Goal: Task Accomplishment & Management: Use online tool/utility

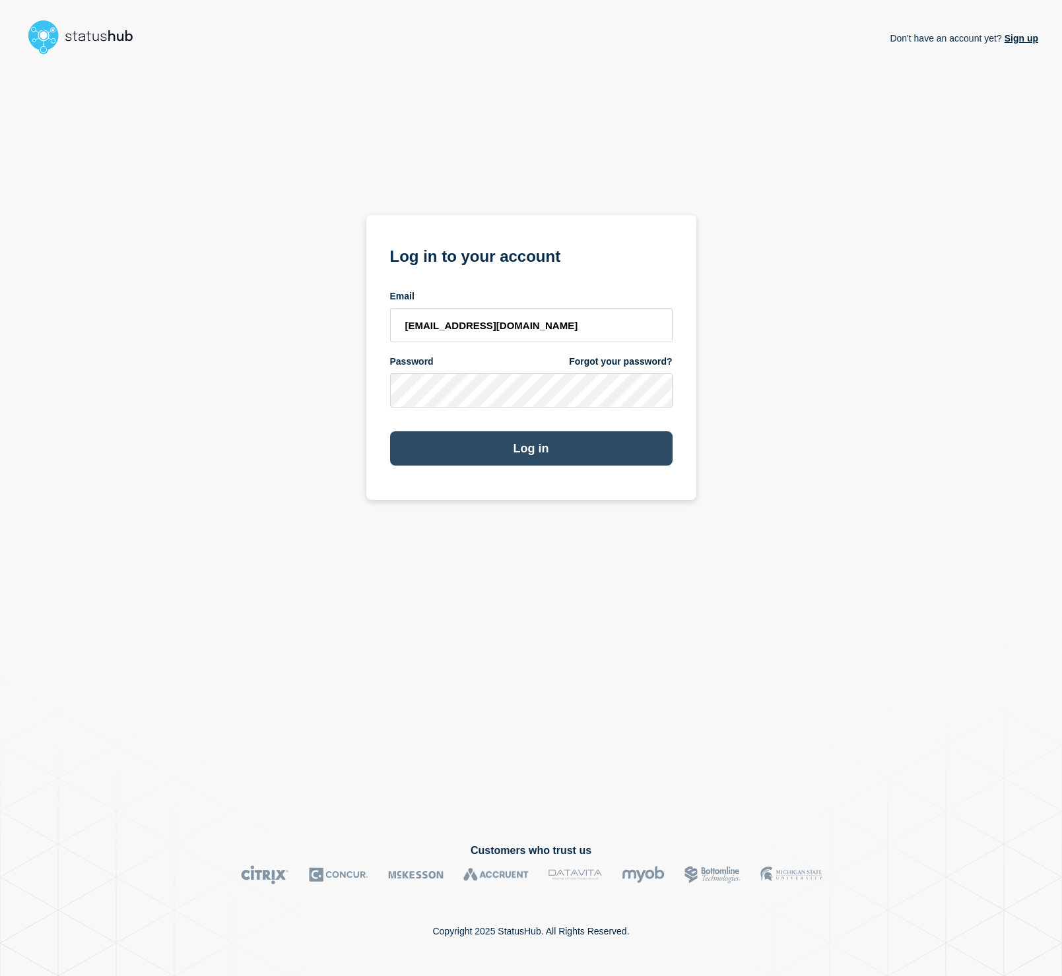
click at [505, 462] on button "Log in" at bounding box center [531, 449] width 282 height 34
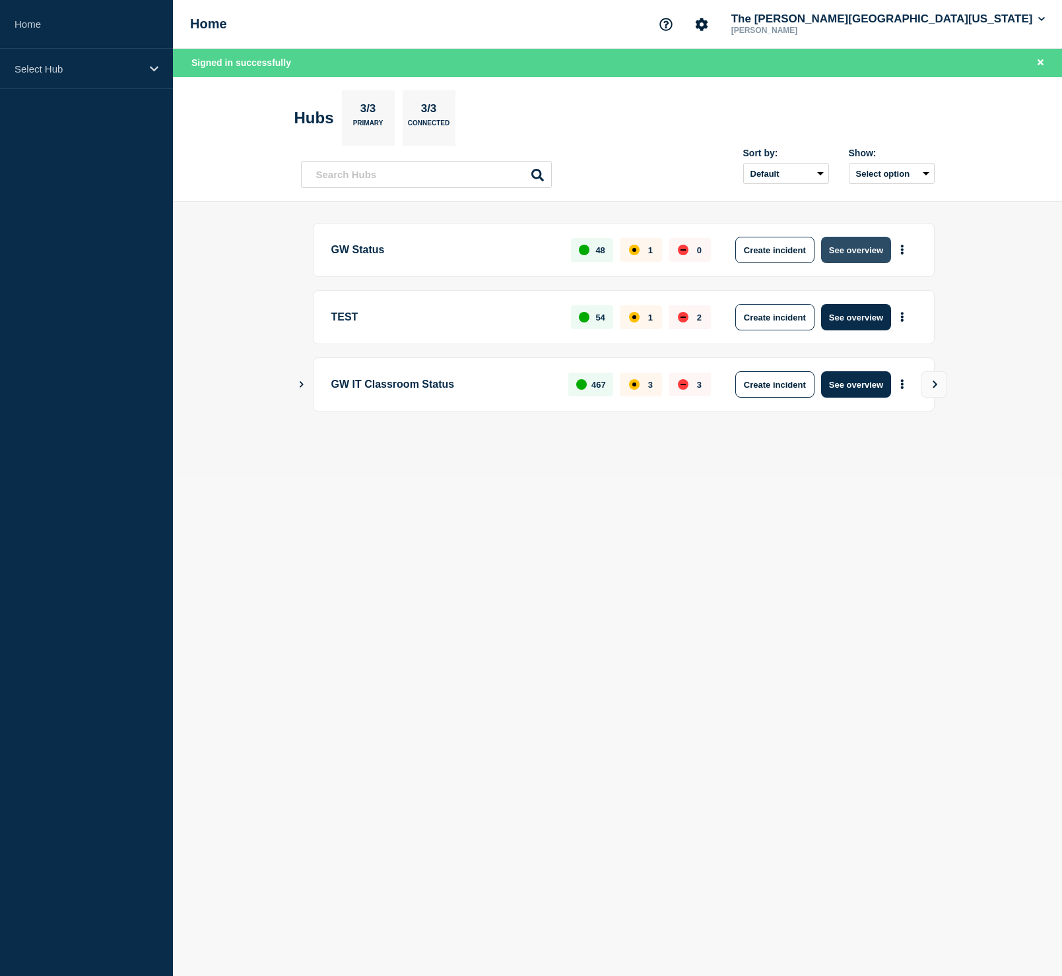
click at [883, 249] on button "See overview" at bounding box center [856, 250] width 70 height 26
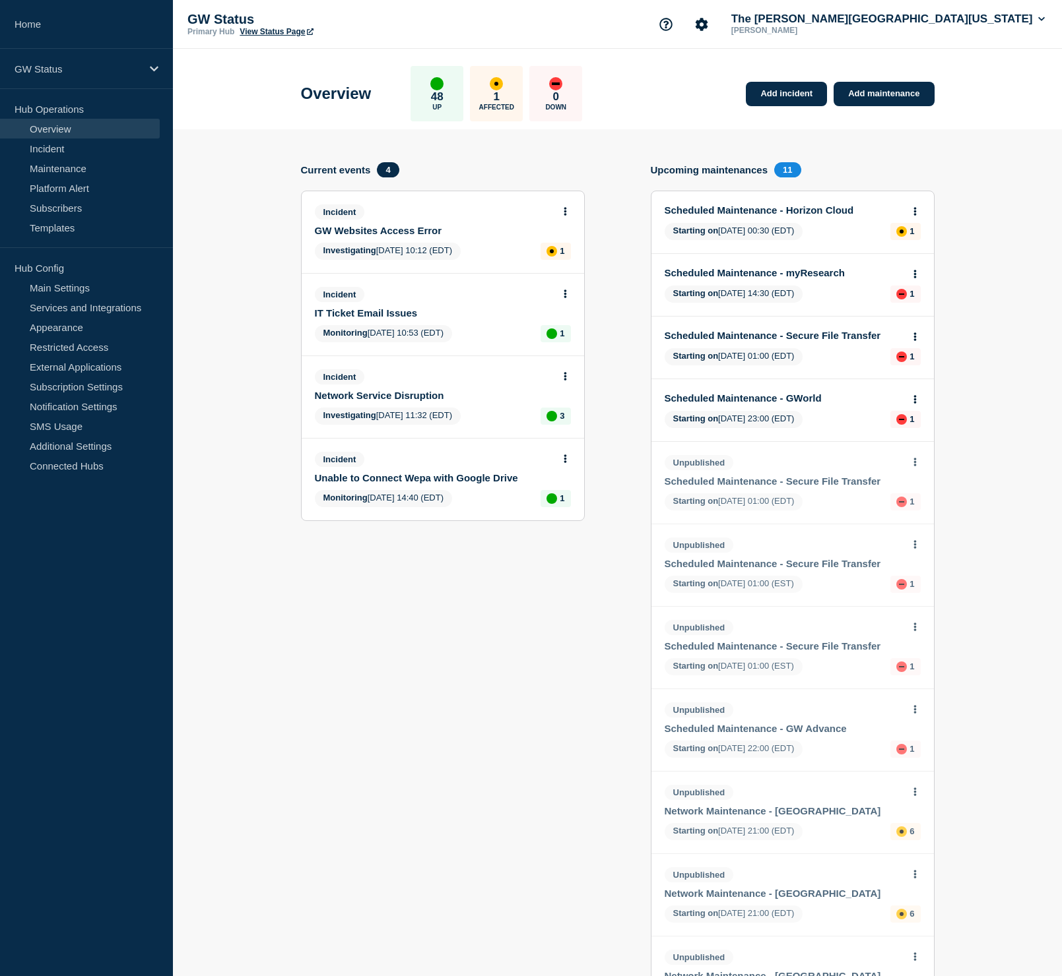
click at [424, 236] on link "GW Websites Access Error" at bounding box center [434, 230] width 238 height 11
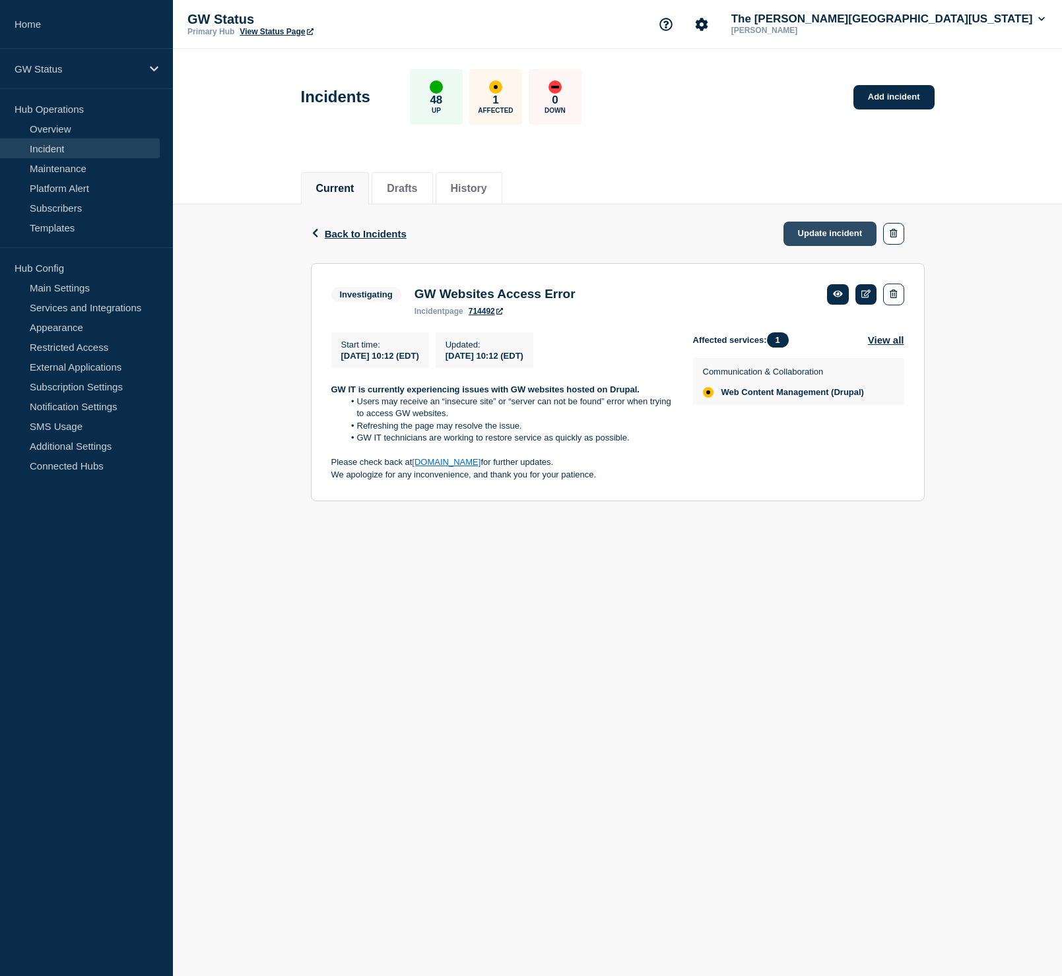
click at [823, 234] on link "Update incident" at bounding box center [830, 234] width 94 height 24
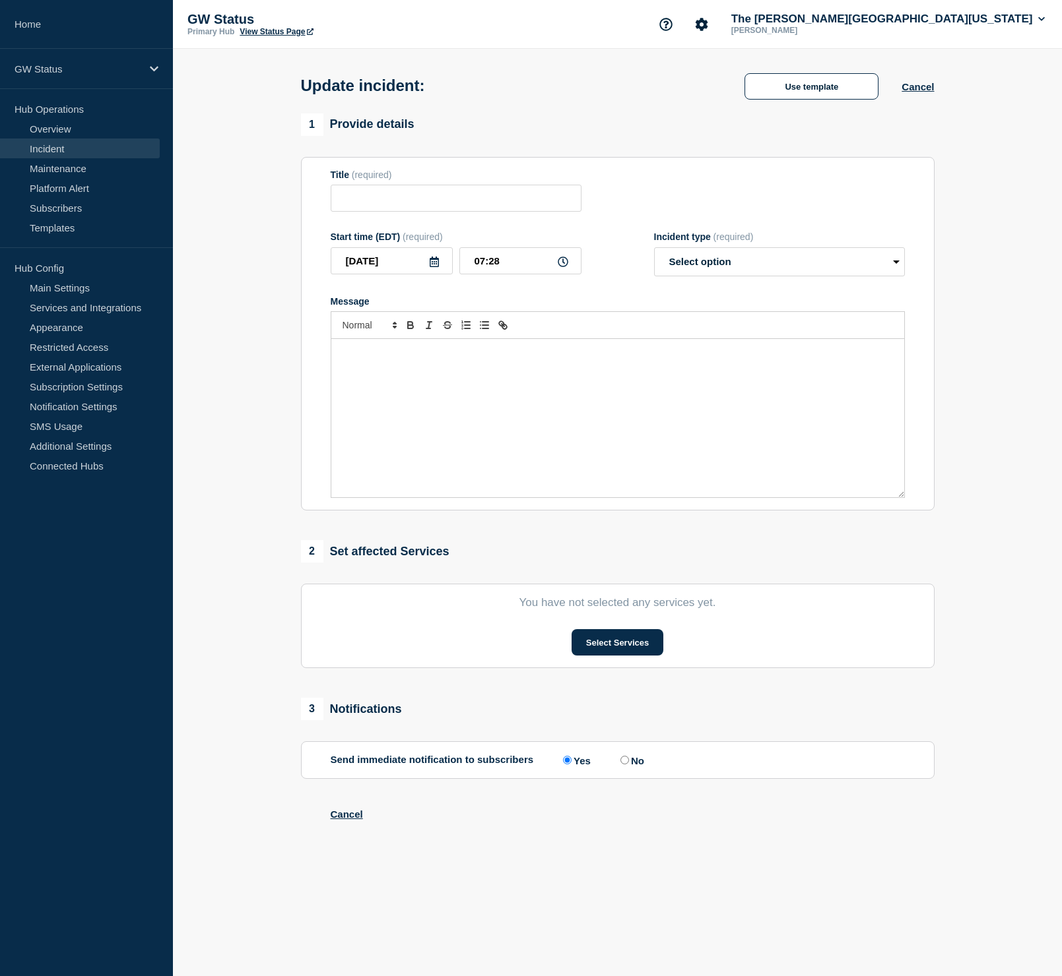
type input "GW Websites Access Error"
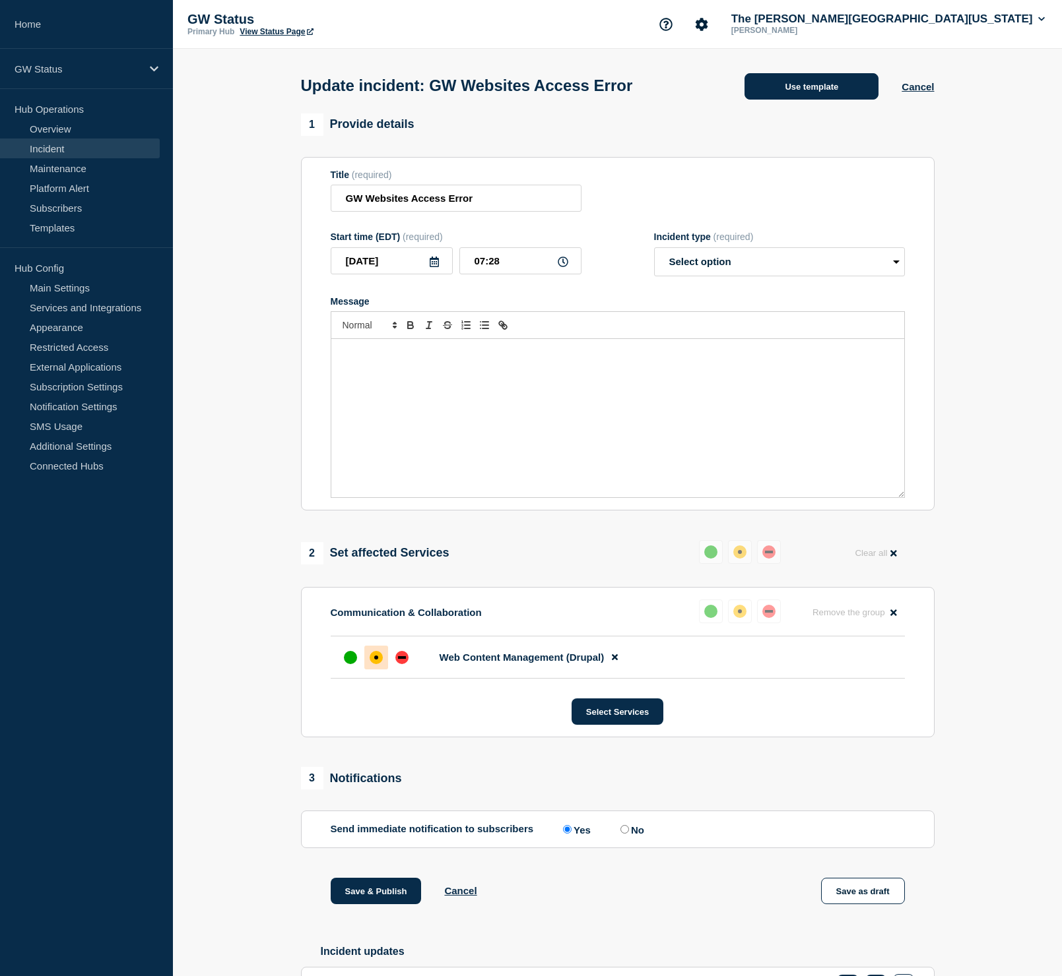
click at [816, 90] on button "Use template" at bounding box center [811, 86] width 134 height 26
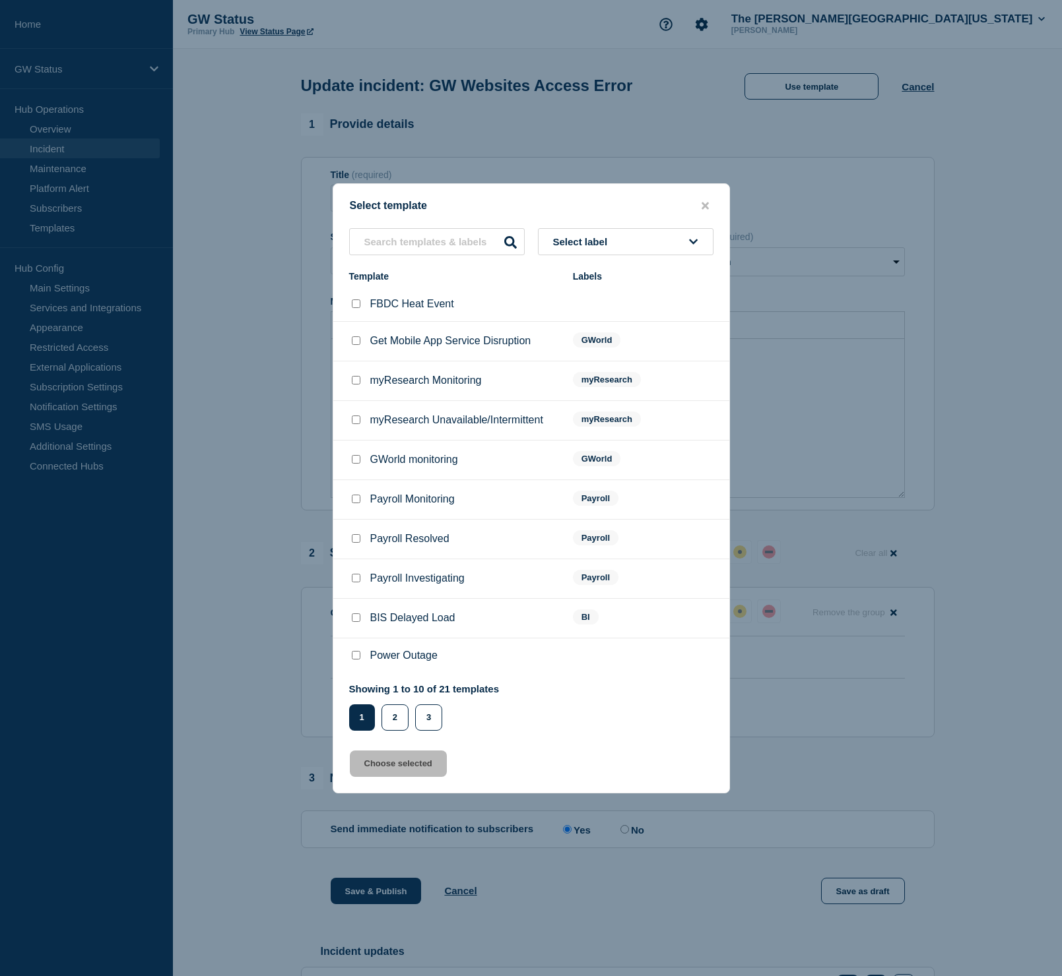
click at [556, 236] on span "Select label" at bounding box center [583, 241] width 60 height 11
click at [575, 312] on button "Generic" at bounding box center [626, 313] width 176 height 27
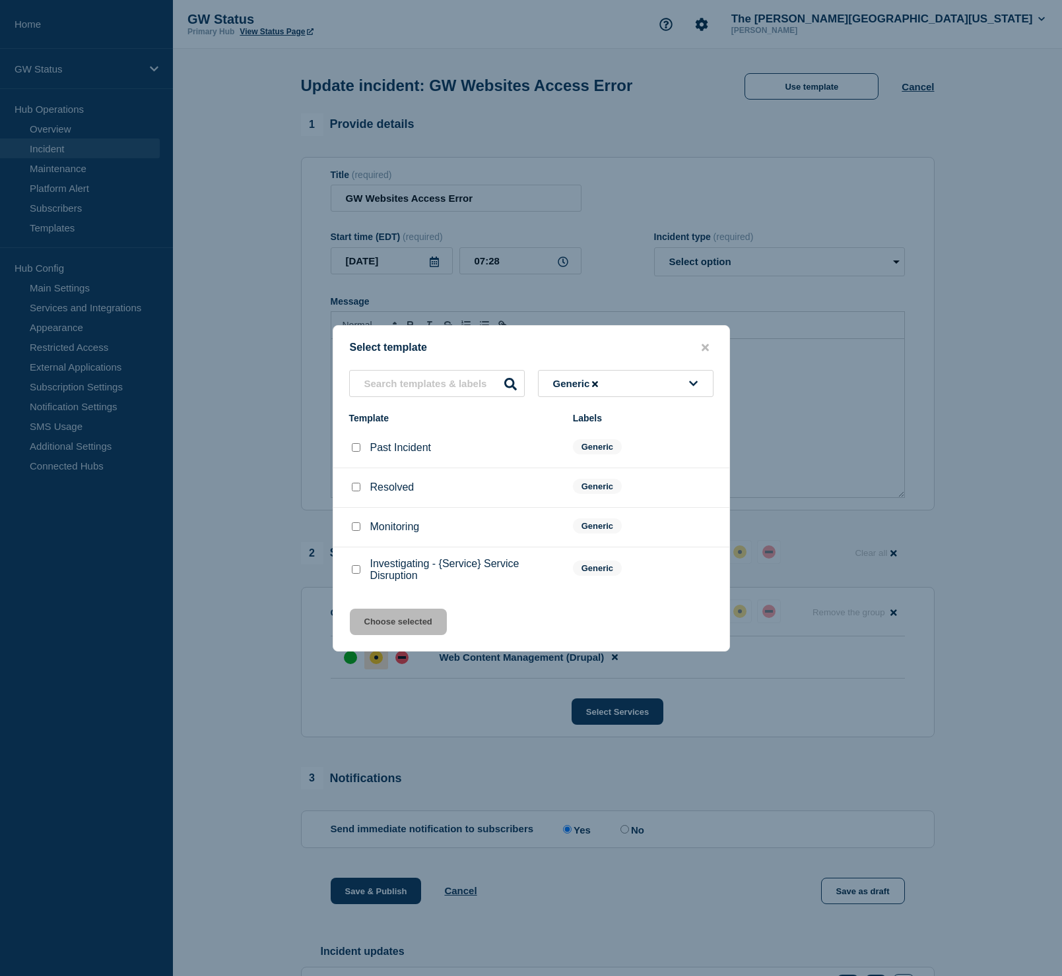
click at [355, 529] on input "Monitoring checkbox" at bounding box center [356, 527] width 9 height 9
checkbox input "true"
click at [393, 635] on button "Choose selected" at bounding box center [398, 622] width 97 height 26
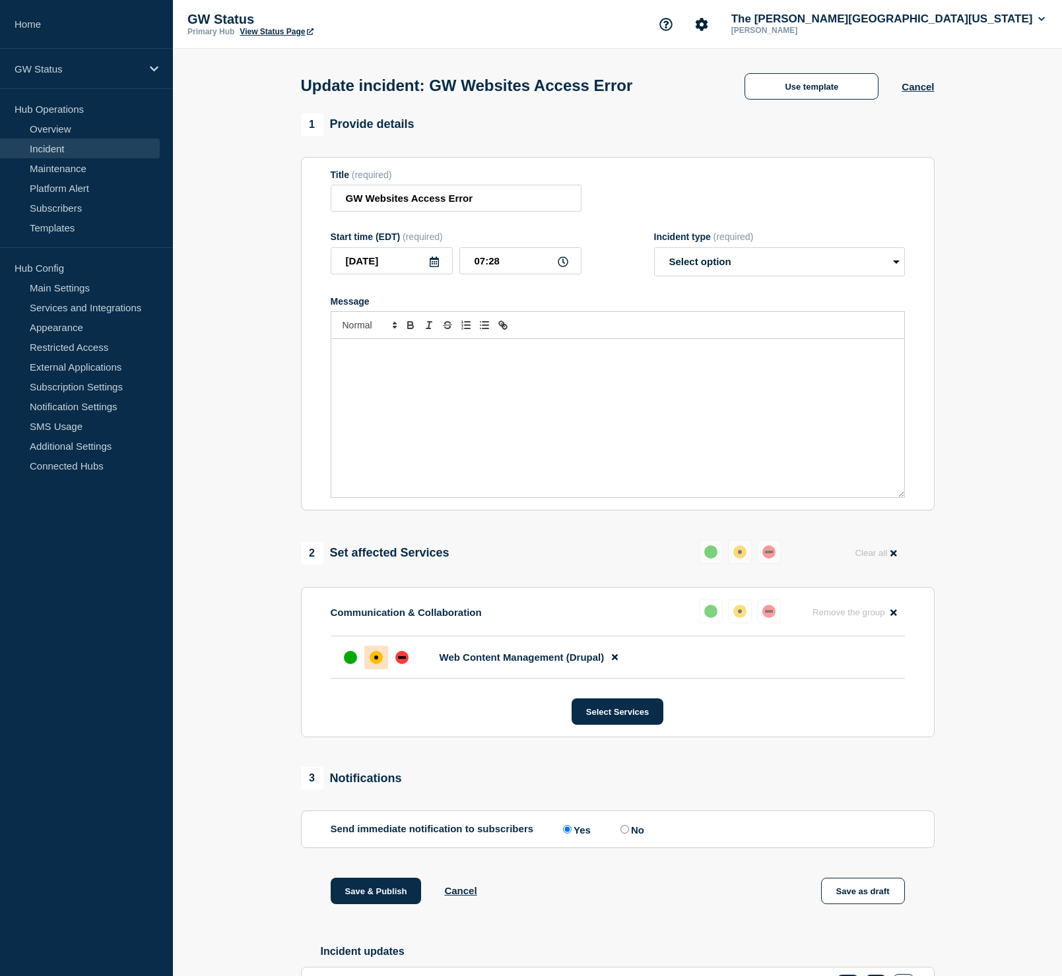
select select "monitoring"
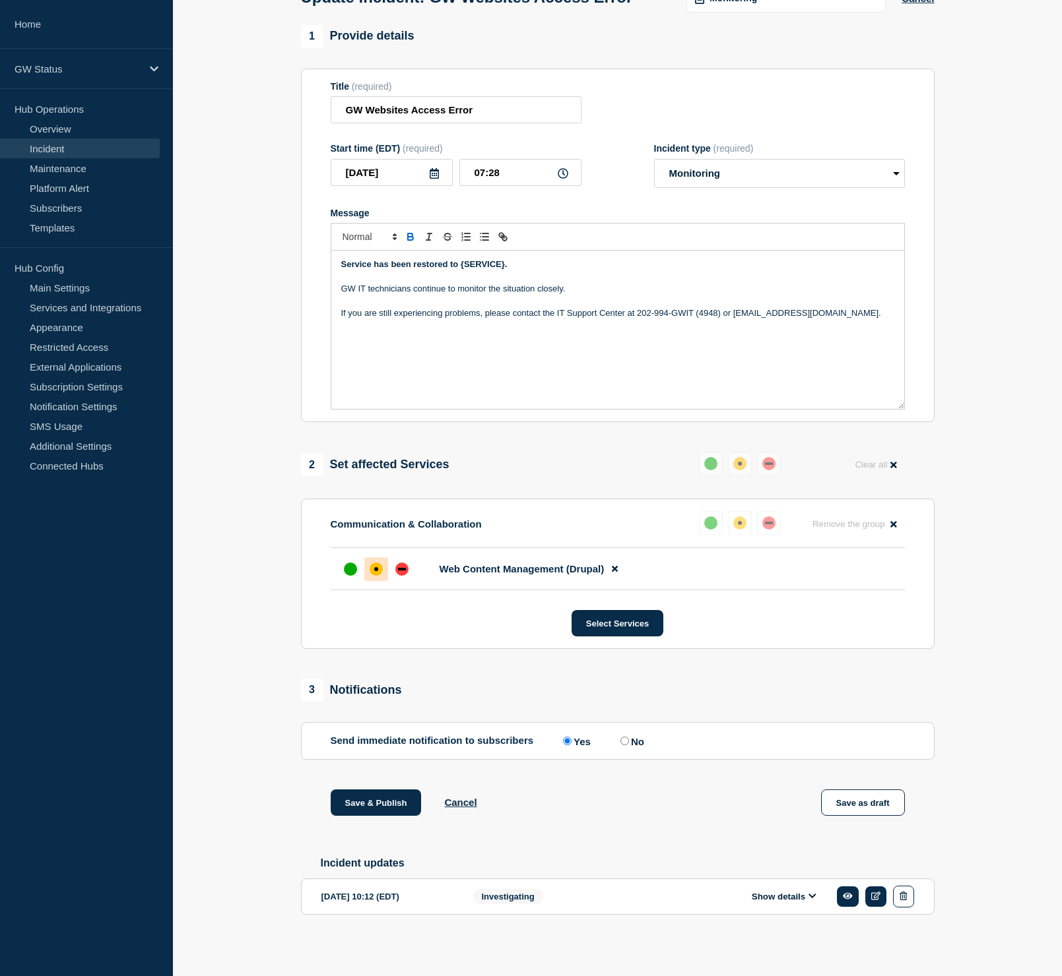
scroll to position [105, 0]
click at [800, 894] on button "Show details" at bounding box center [784, 896] width 73 height 11
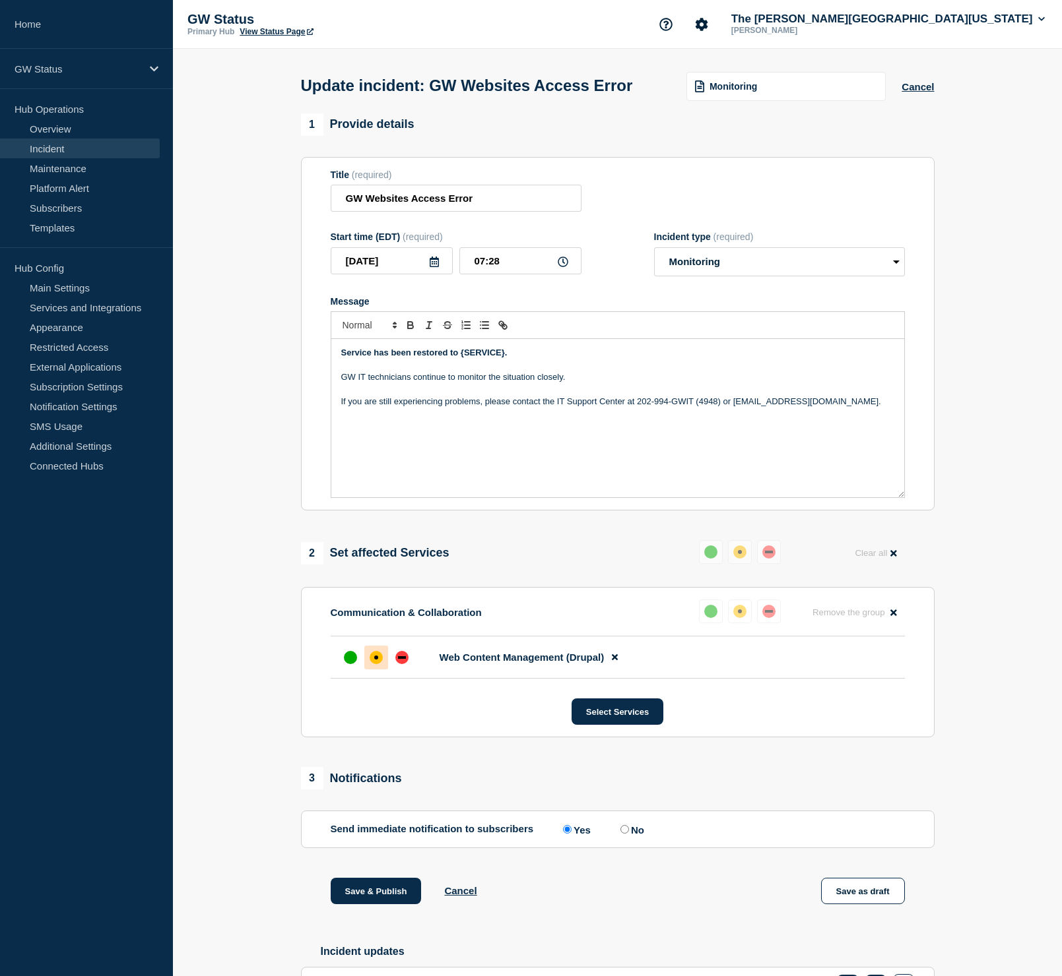
scroll to position [0, 0]
click at [765, 83] on div "Monitoring" at bounding box center [785, 86] width 199 height 29
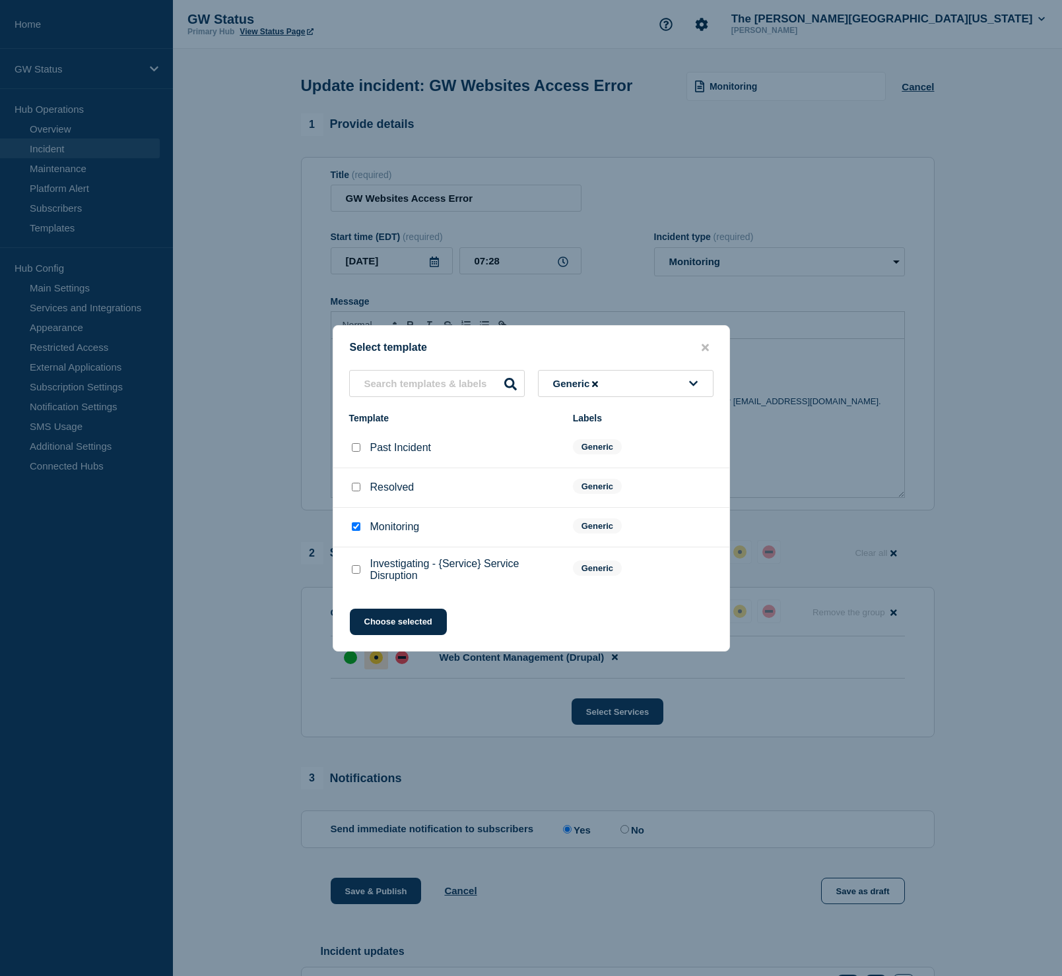
click at [689, 379] on icon at bounding box center [693, 384] width 9 height 10
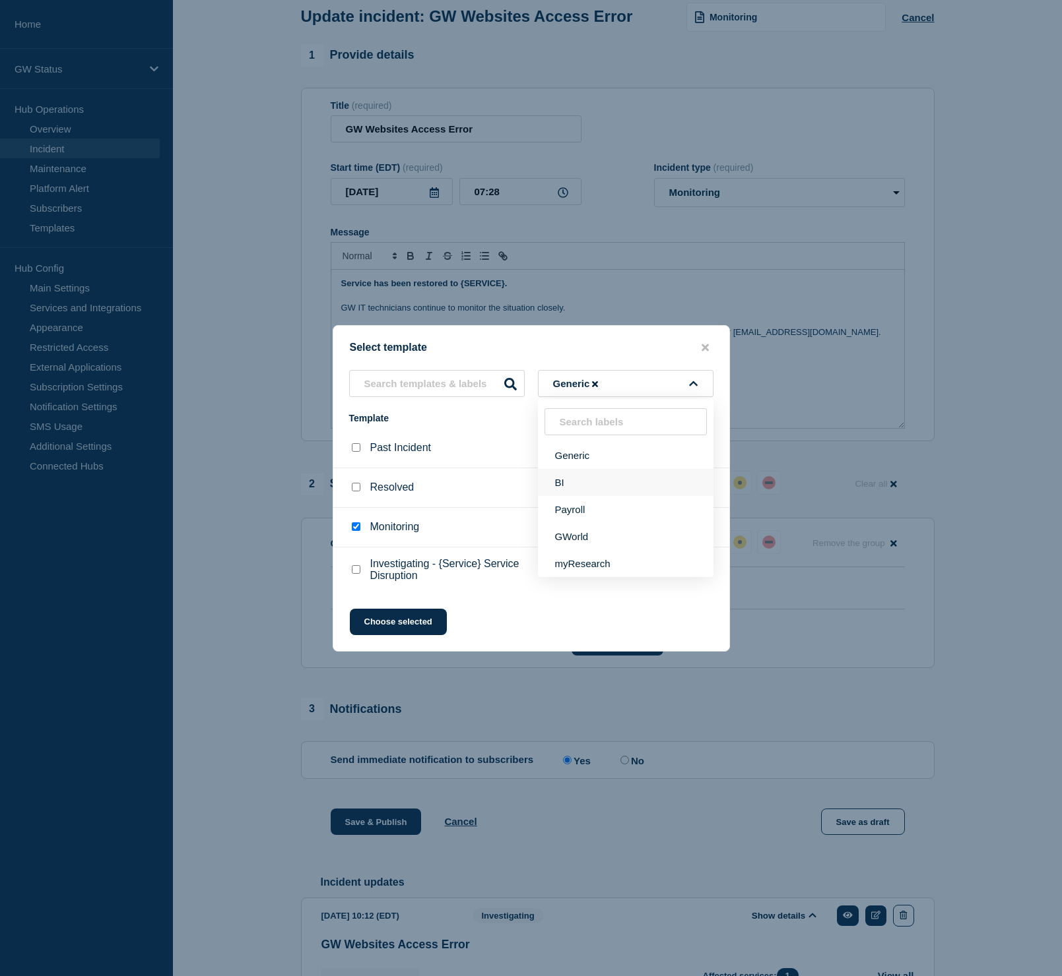
scroll to position [68, 0]
click at [398, 383] on input "text" at bounding box center [437, 383] width 176 height 27
click at [594, 380] on icon at bounding box center [595, 384] width 6 height 9
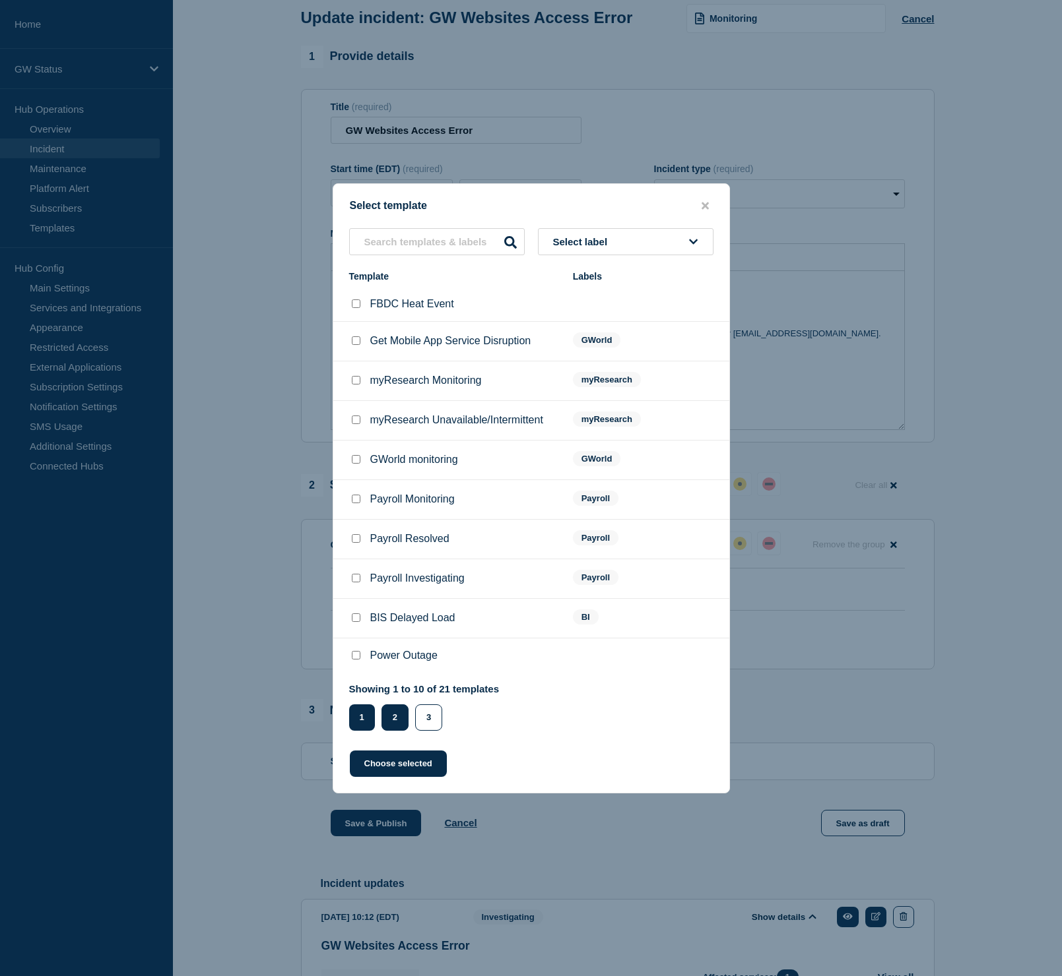
click at [393, 722] on button "2" at bounding box center [394, 718] width 27 height 26
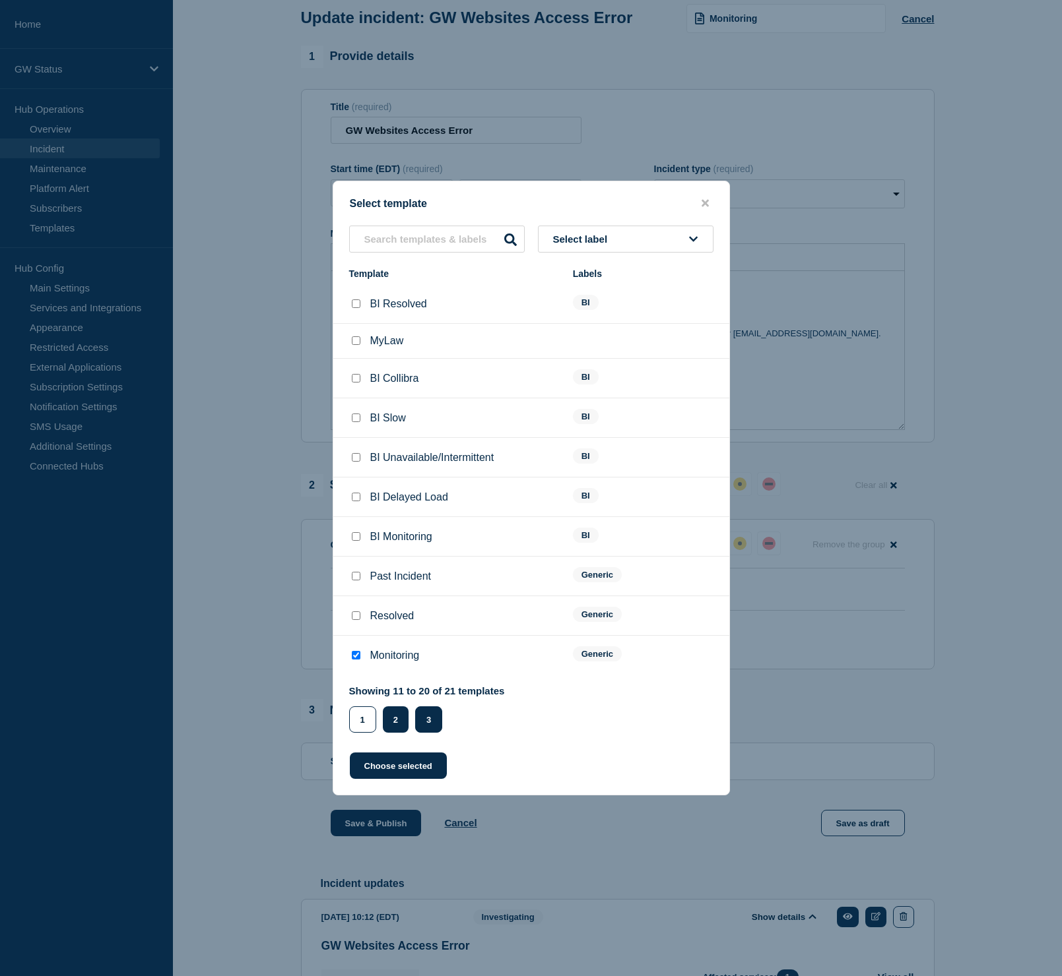
click at [433, 721] on button "3" at bounding box center [428, 720] width 27 height 26
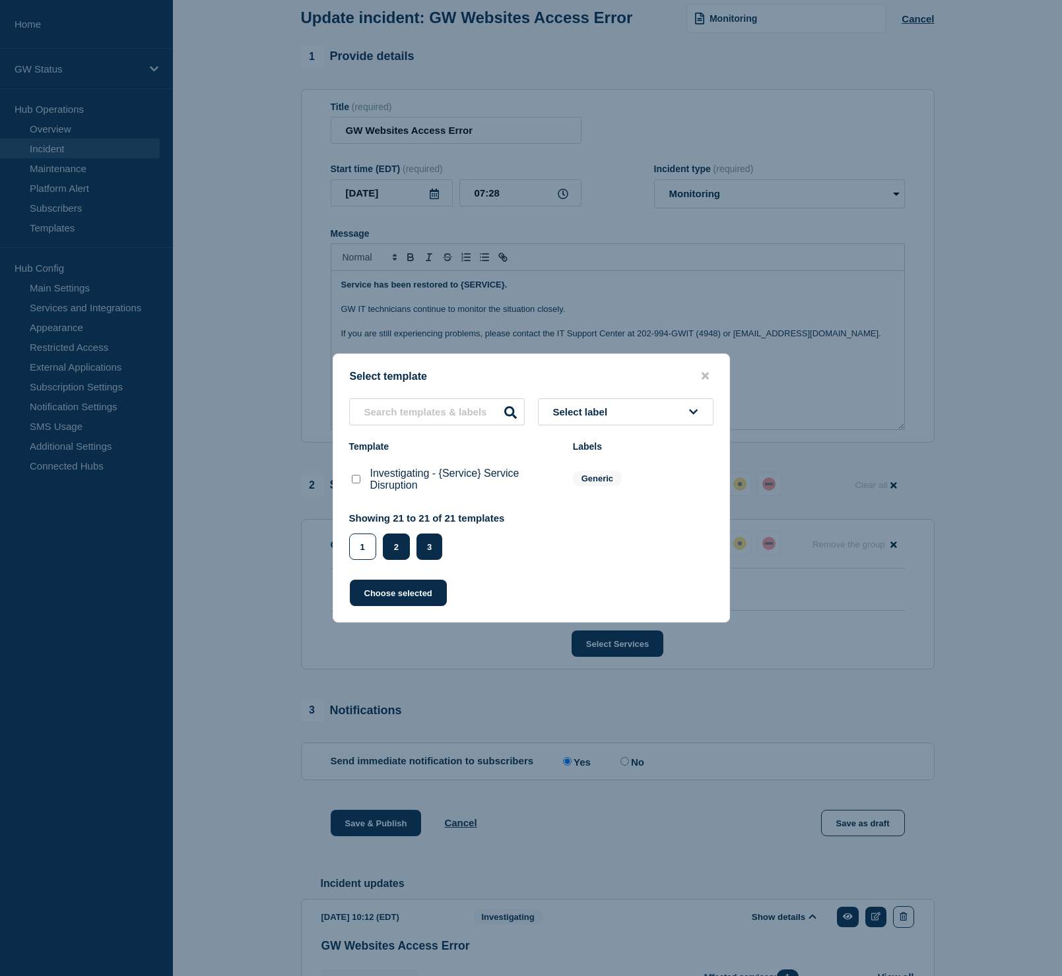
click at [404, 558] on button "2" at bounding box center [396, 547] width 27 height 26
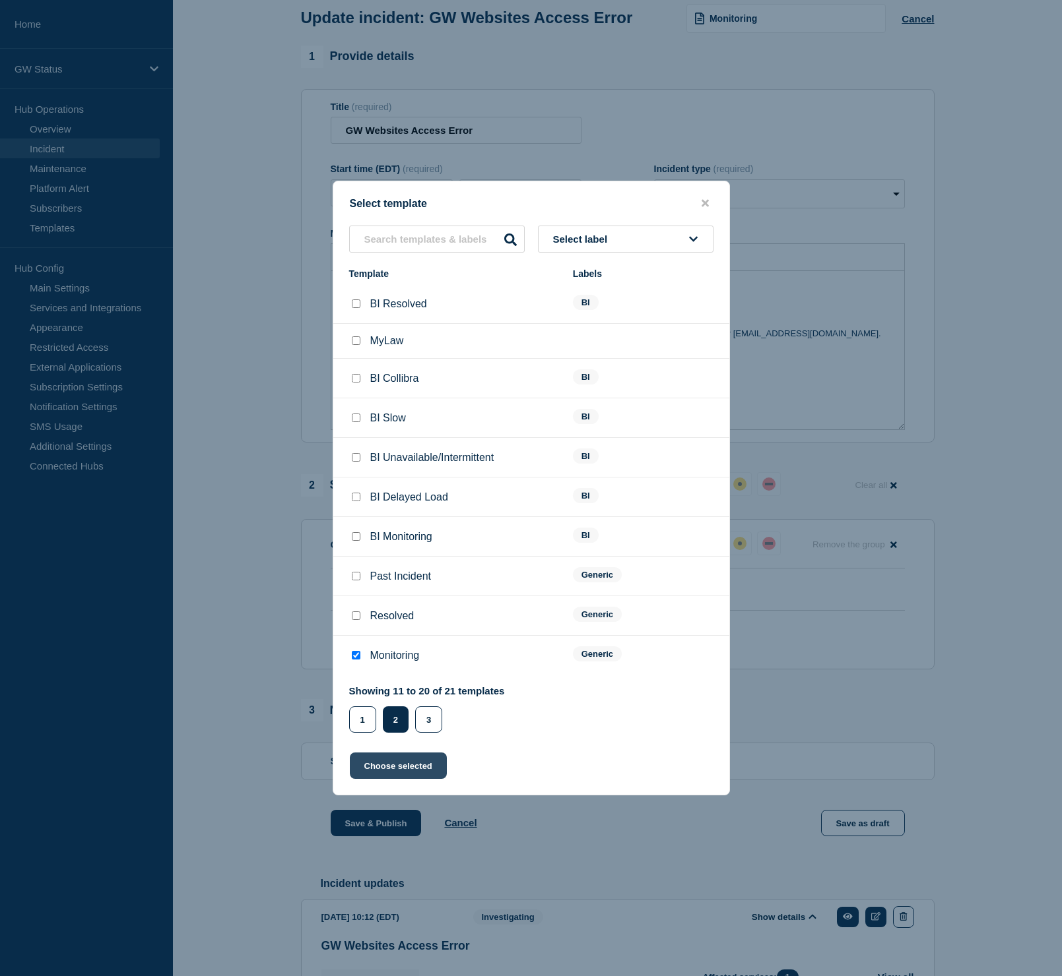
click at [390, 779] on button "Choose selected" at bounding box center [398, 766] width 97 height 26
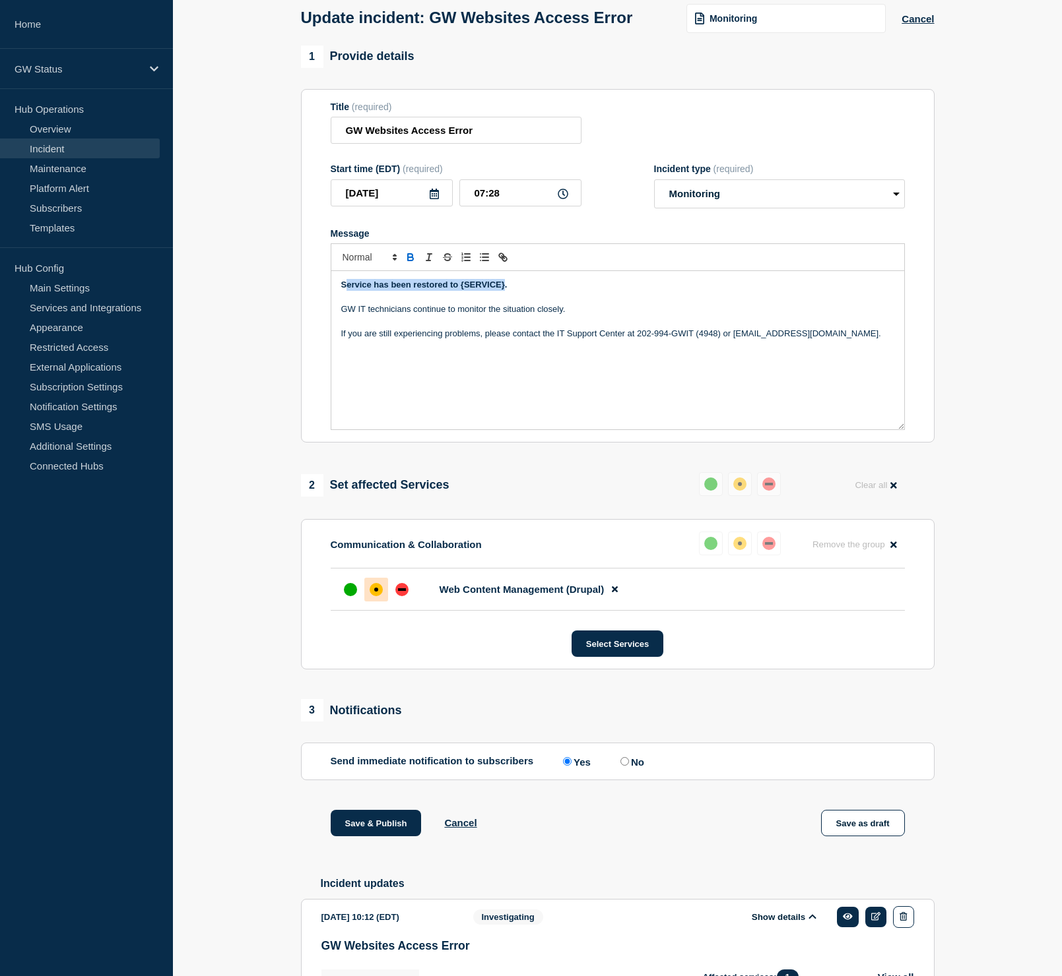
drag, startPoint x: 344, startPoint y: 299, endPoint x: 505, endPoint y: 298, distance: 161.0
click at [505, 290] on strong "Service has been restored to {SERVICE}." at bounding box center [424, 285] width 166 height 10
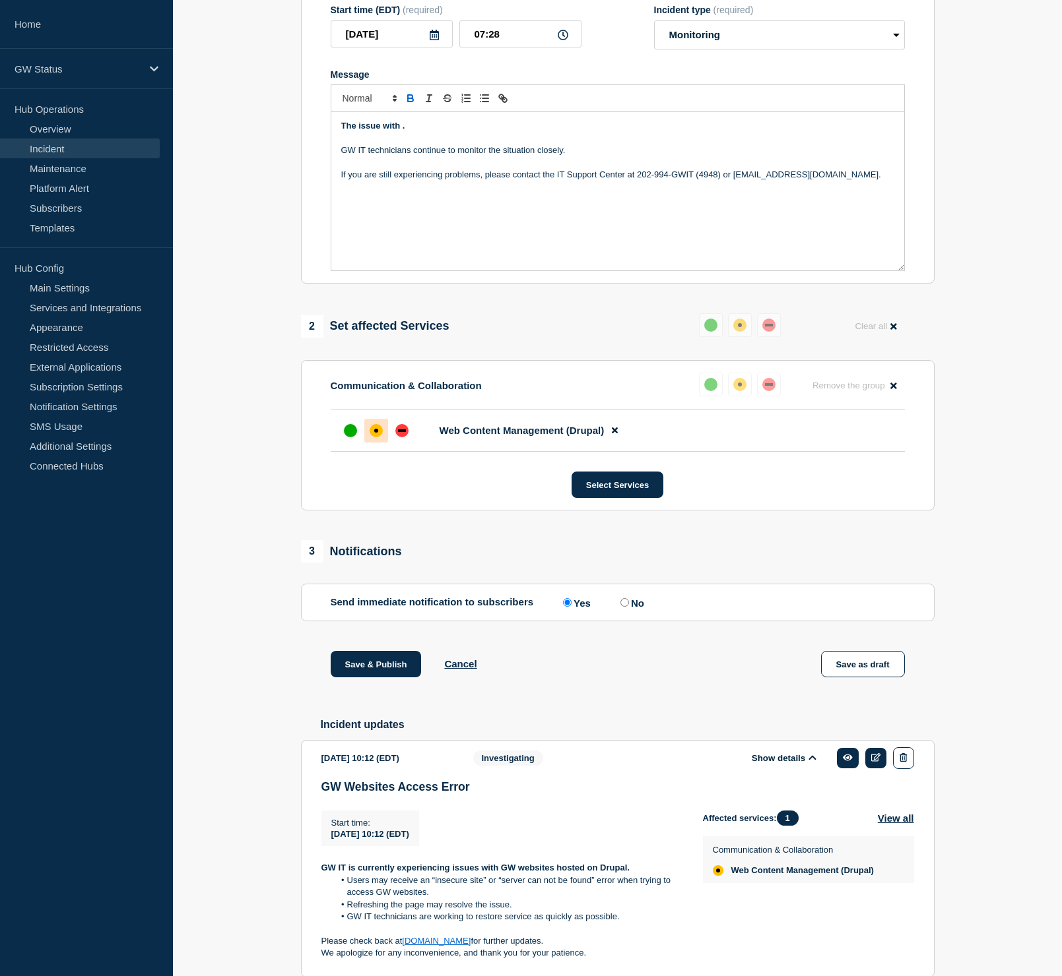
scroll to position [225, 0]
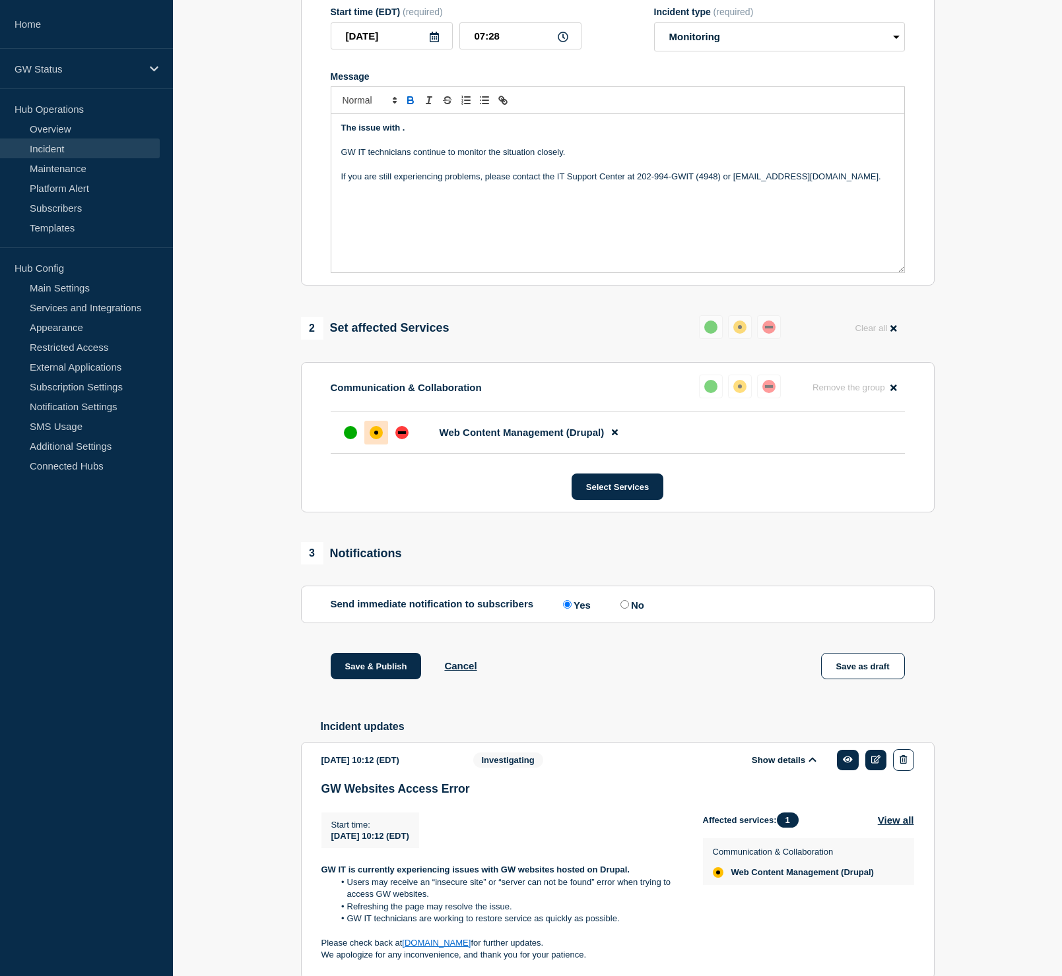
click at [379, 133] on strong "The issue with ." at bounding box center [373, 128] width 64 height 10
drag, startPoint x: 407, startPoint y: 139, endPoint x: 335, endPoint y: 139, distance: 71.9
click at [335, 139] on div "The issues with . GW IT technicians continue to monitor the situation closely. …" at bounding box center [617, 193] width 573 height 158
click at [350, 439] on div "up" at bounding box center [350, 432] width 13 height 13
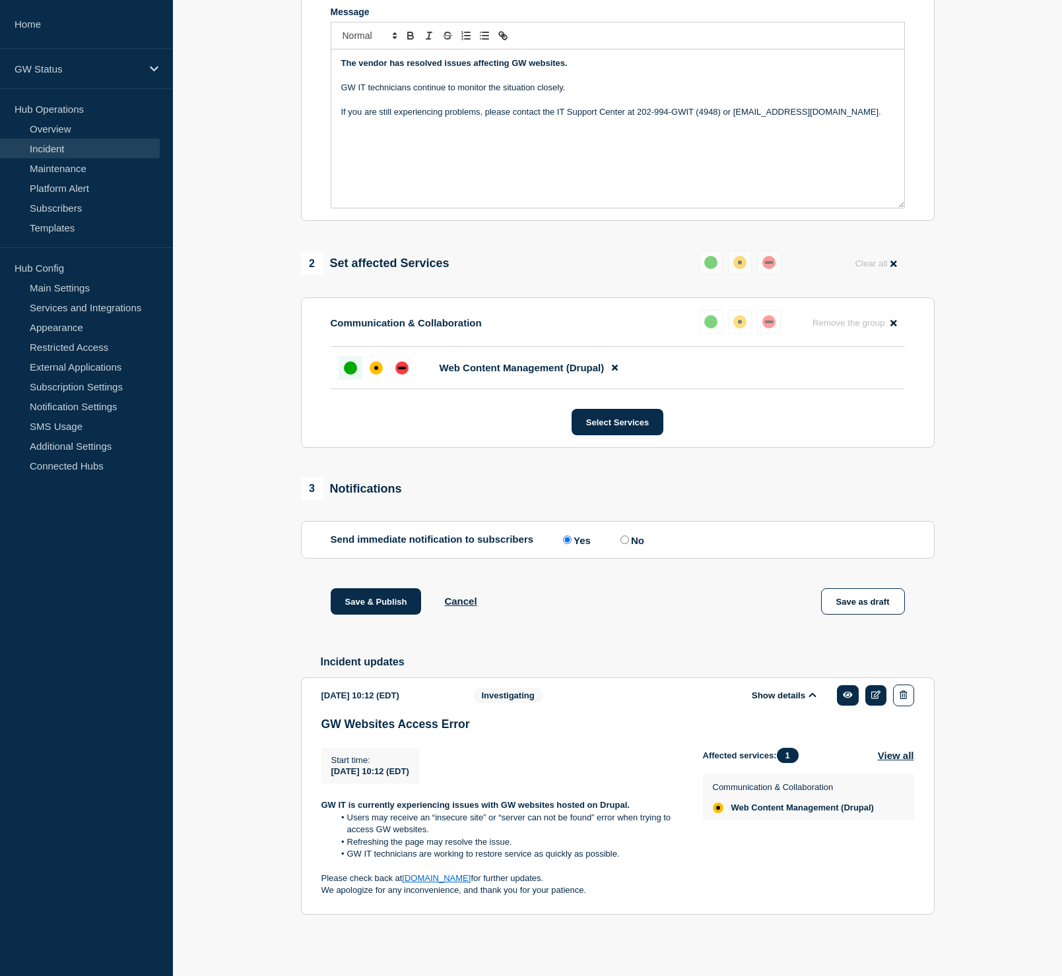
scroll to position [309, 0]
click at [384, 598] on button "Save & Publish" at bounding box center [376, 602] width 91 height 26
